Goal: Find specific page/section: Find specific page/section

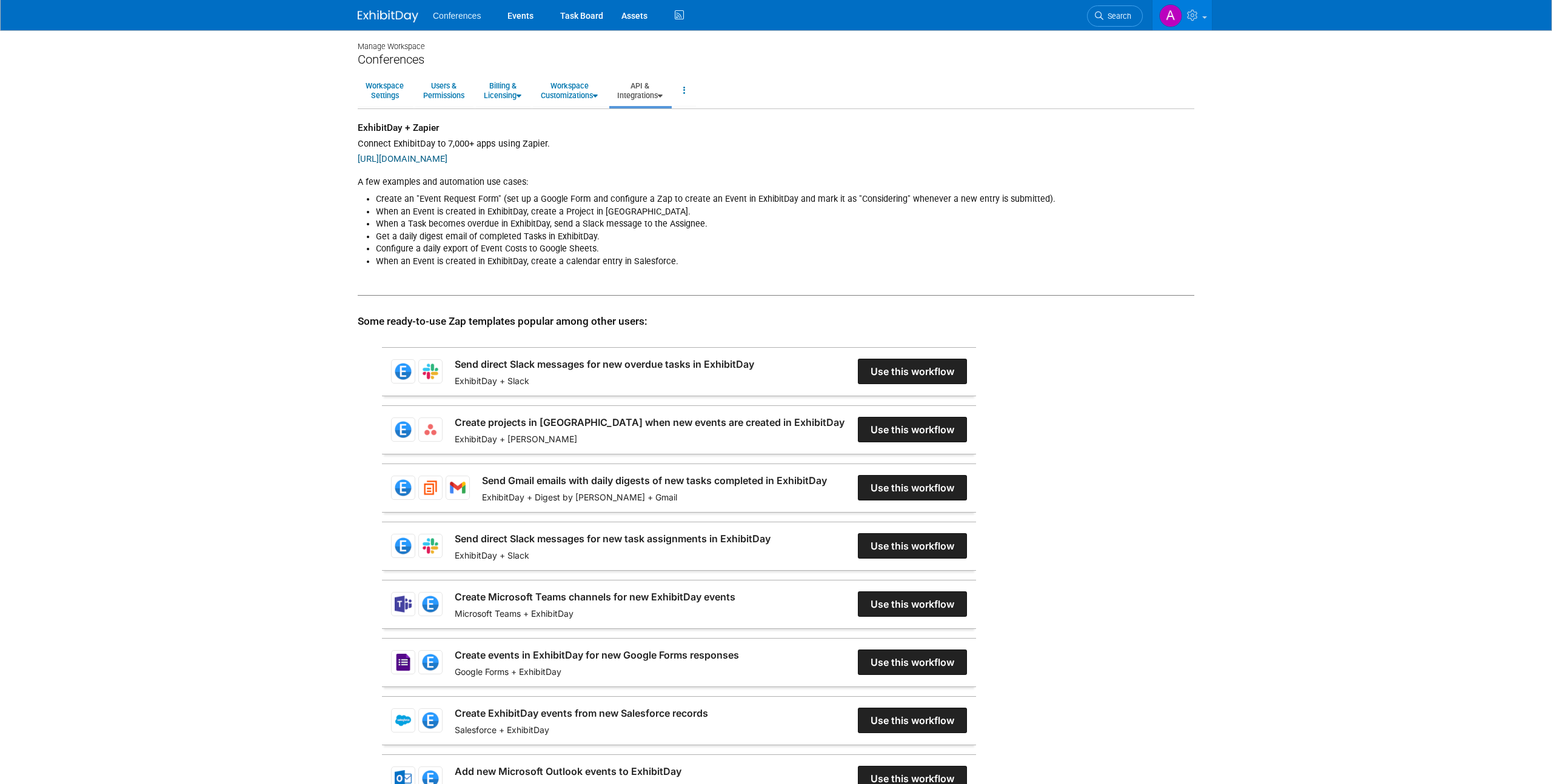
click at [464, 16] on span "Conferences" at bounding box center [457, 16] width 48 height 10
click at [508, 18] on link "Events" at bounding box center [520, 15] width 44 height 31
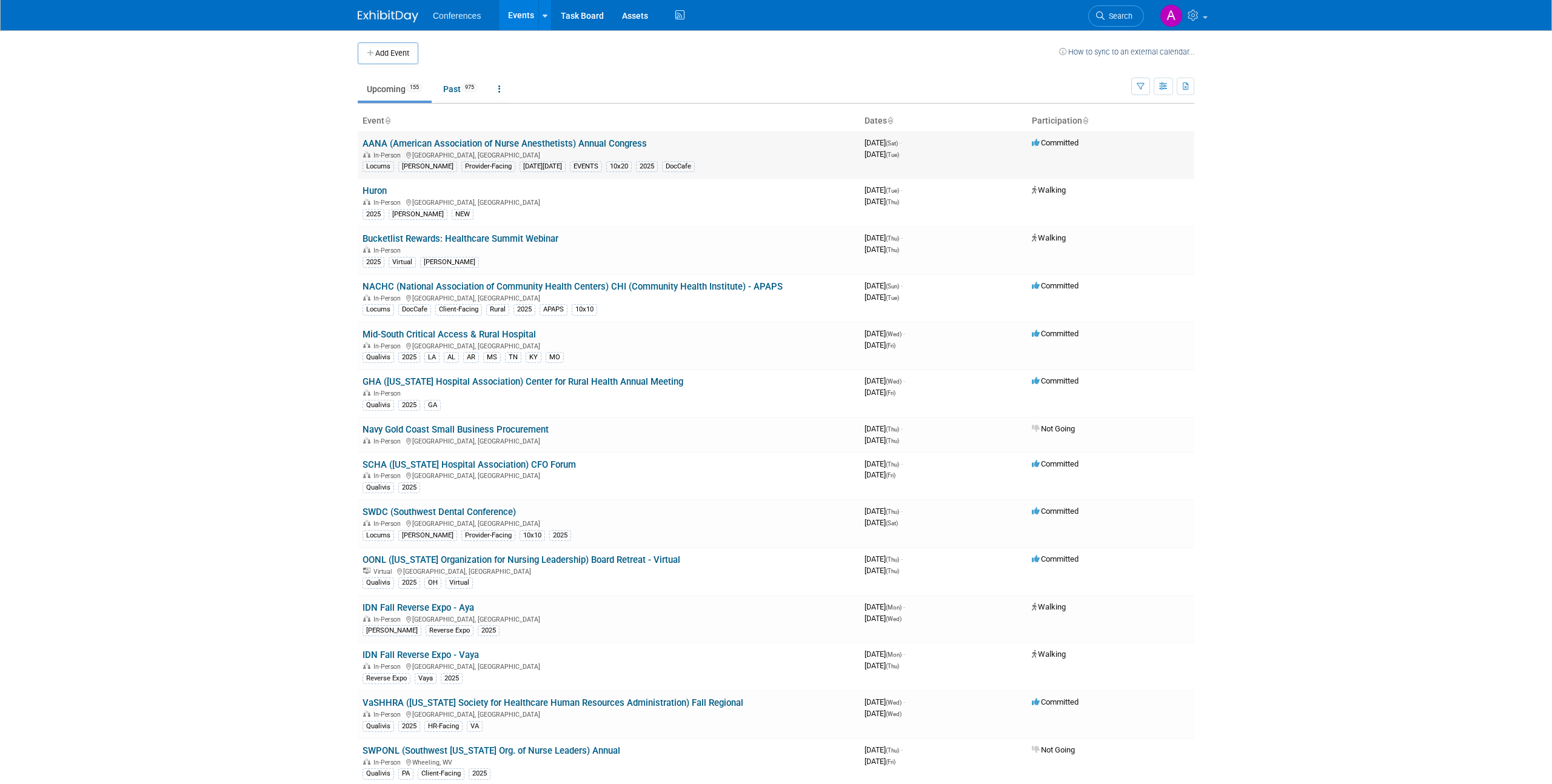
click at [505, 142] on link "AANA (American Association of Nurse Anesthetists) Annual Congress" at bounding box center [504, 143] width 284 height 11
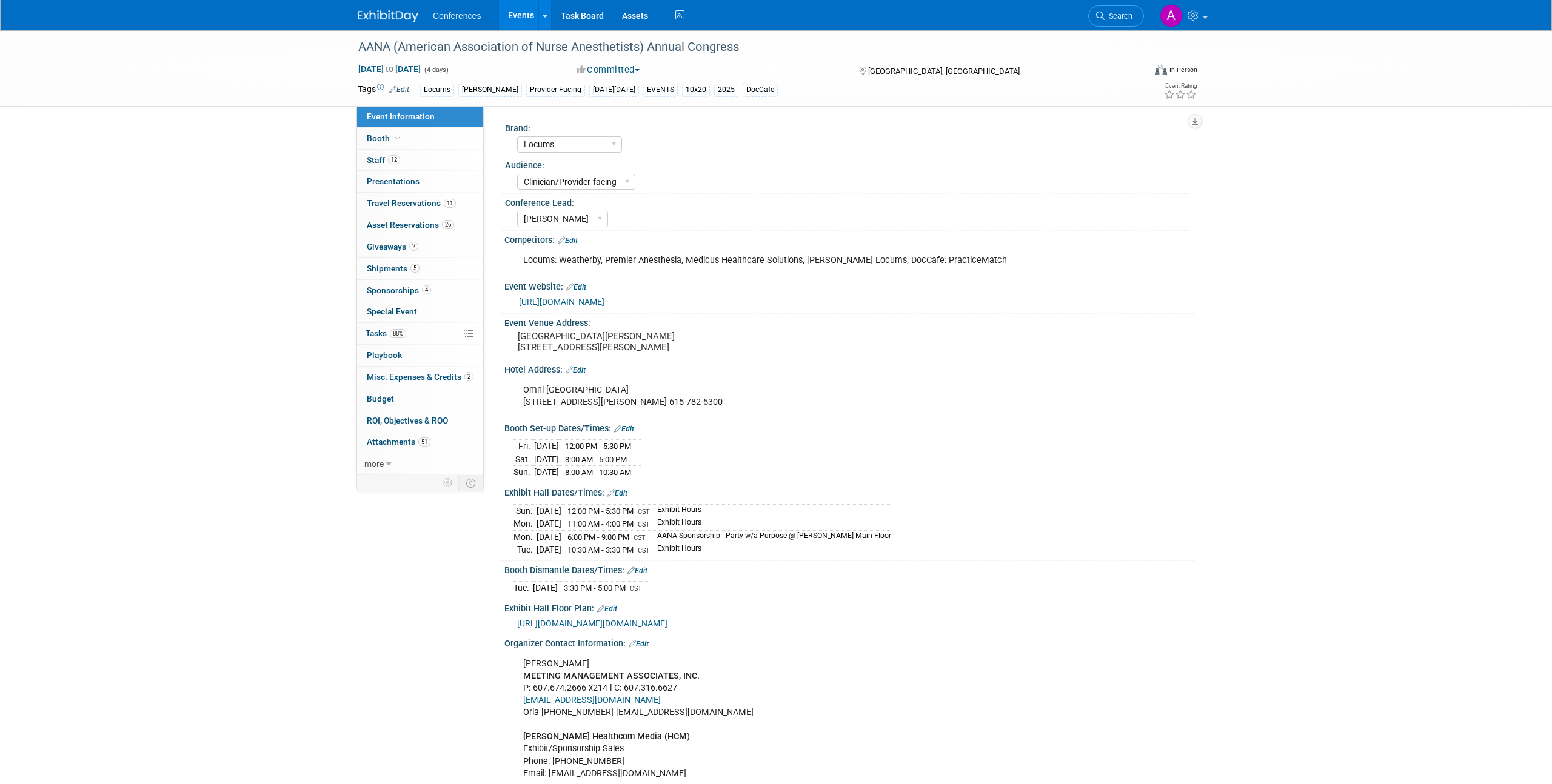
select select "Locums"
select select "Clinician/Provider-facing"
select select "Mel"
click at [632, 185] on select "Client-facing Clinician/Provider-facing Both N/a" at bounding box center [576, 181] width 118 height 16
